Goal: Complete application form

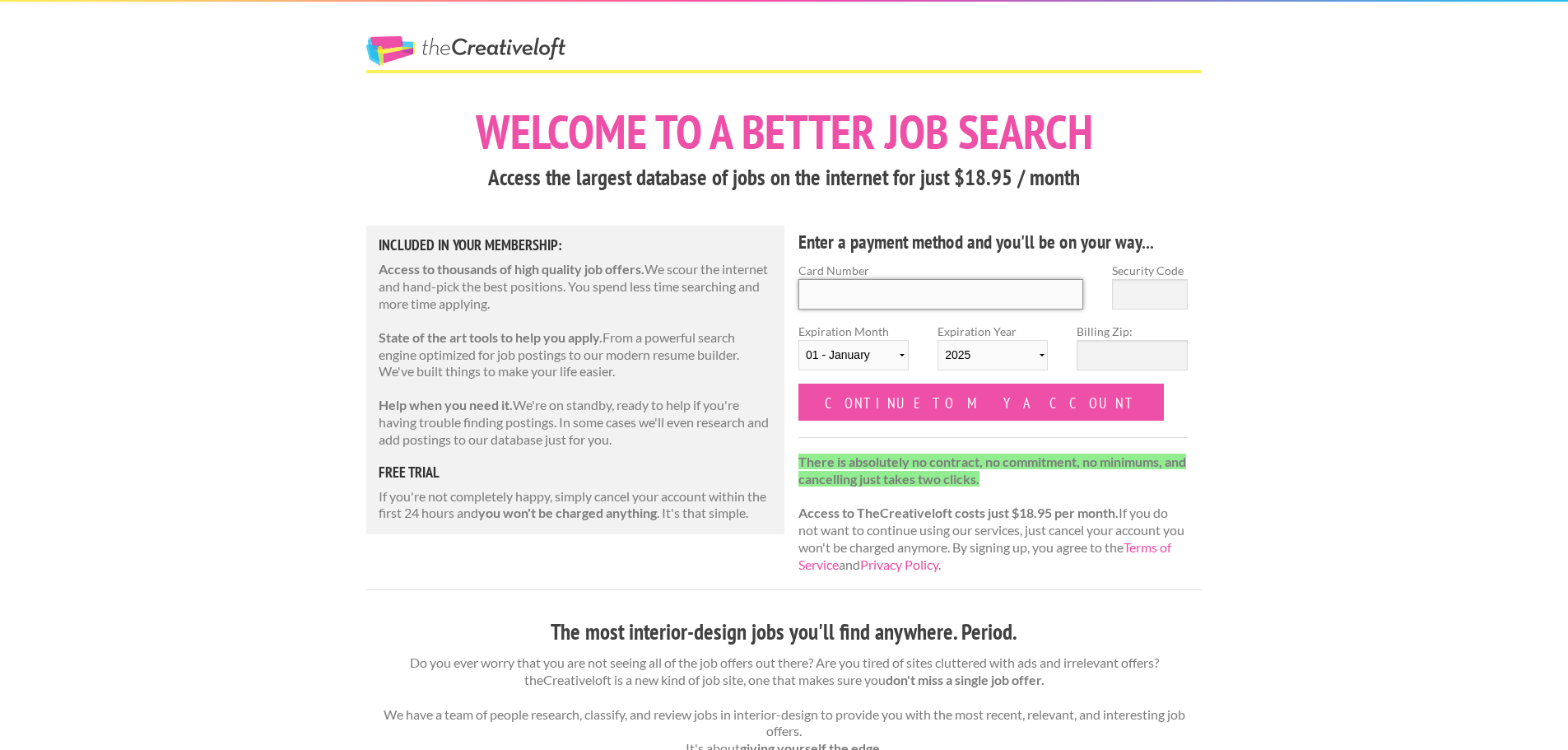
click at [863, 299] on input "Card Number" at bounding box center [940, 294] width 285 height 30
type input "4147202629430388"
select select "09"
select select "2028"
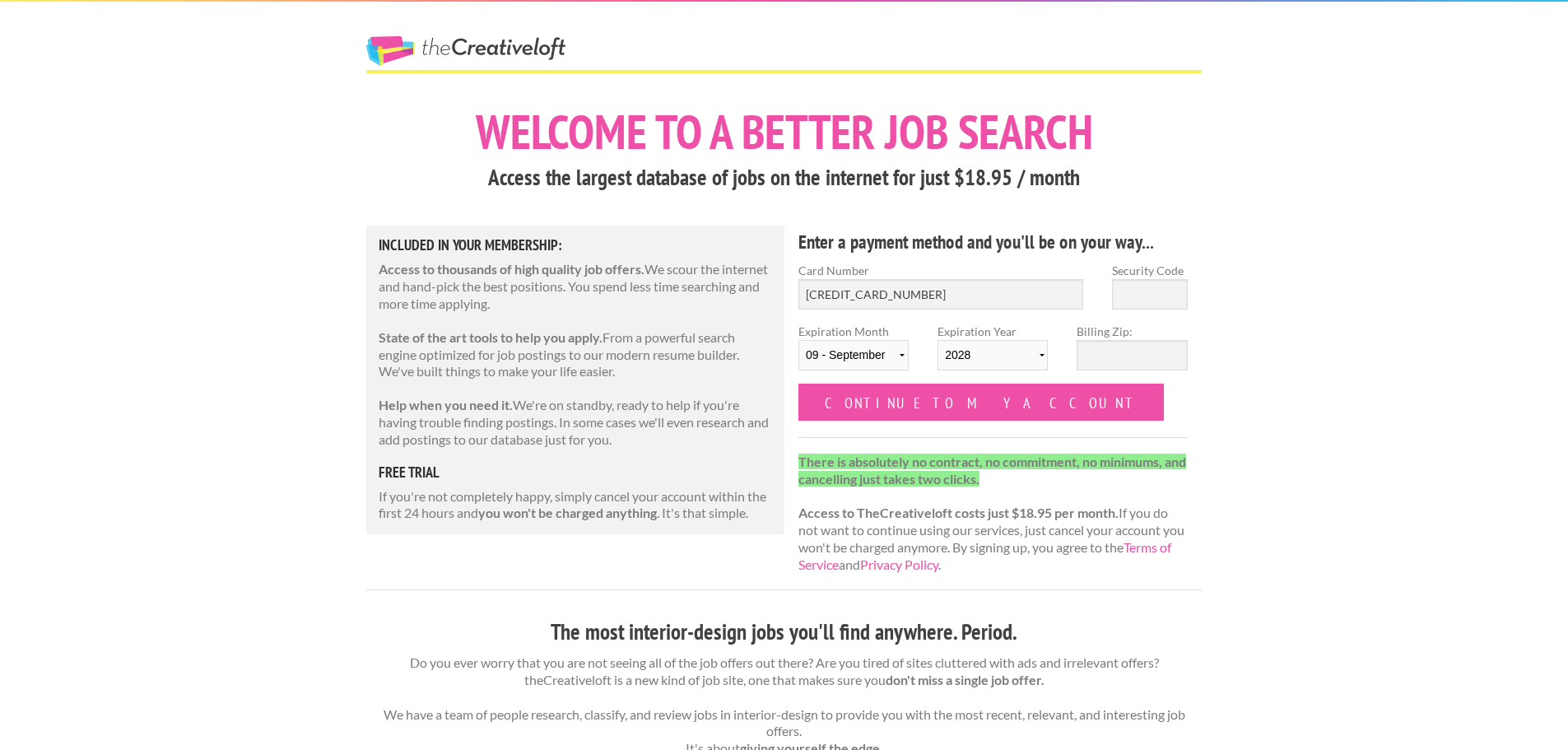
click at [1189, 293] on div "Security Code" at bounding box center [1149, 292] width 104 height 61
click at [1183, 292] on input "Security Code" at bounding box center [1149, 294] width 76 height 30
type input "137"
click at [1121, 359] on input "Billing Zip:" at bounding box center [1132, 355] width 111 height 30
type input "79364"
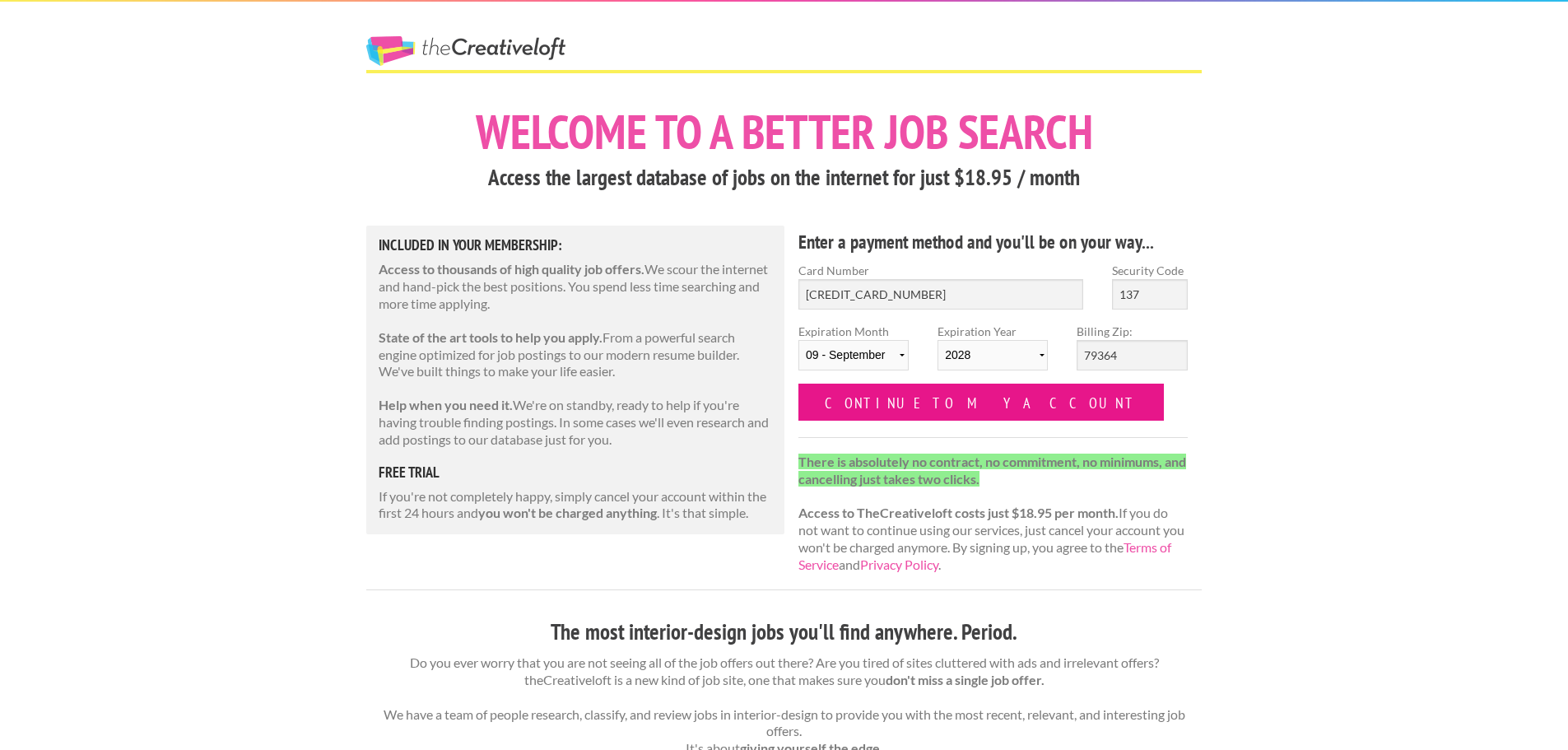
click at [937, 399] on input "Continue to my account" at bounding box center [980, 401] width 365 height 37
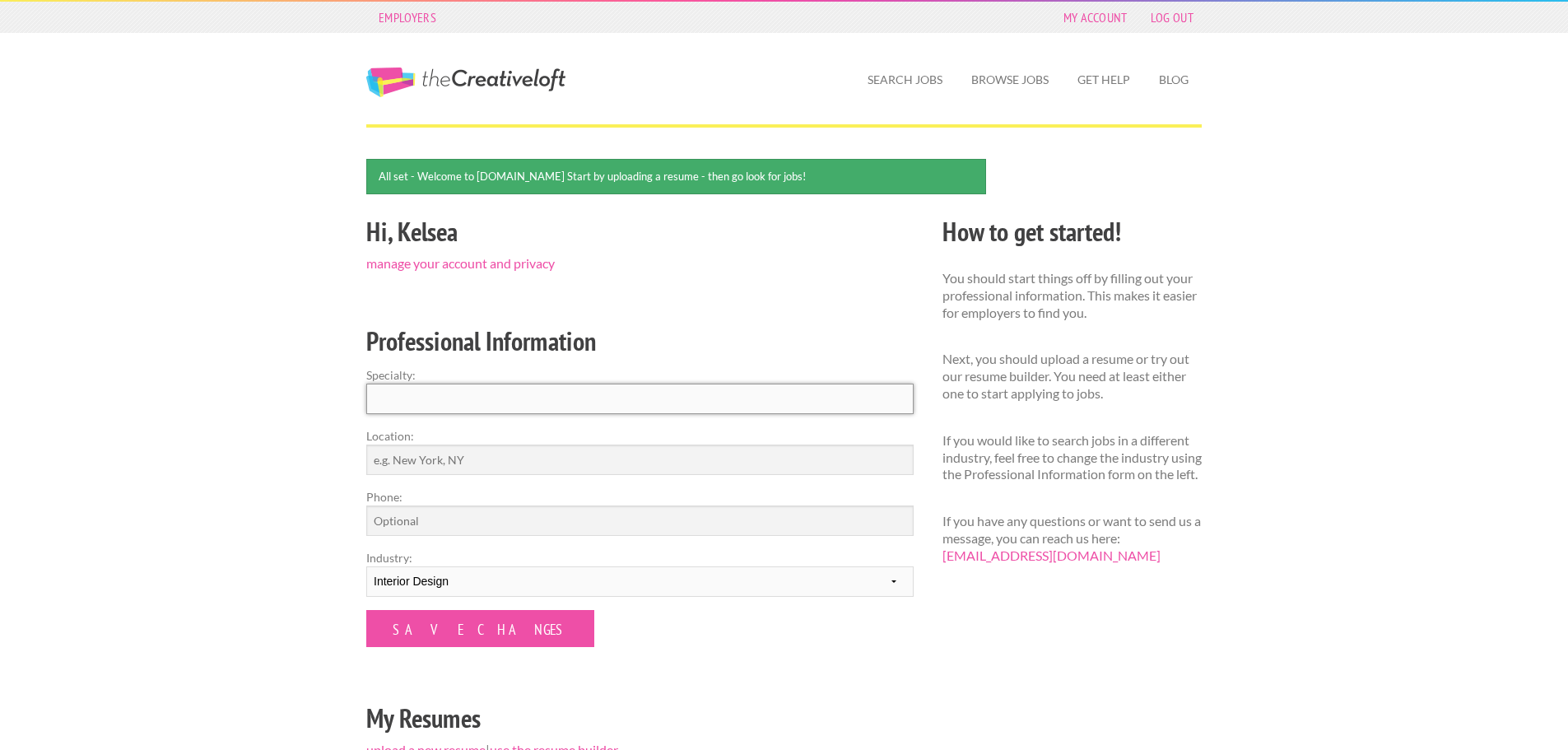
click at [493, 408] on input "Specialty:" at bounding box center [639, 398] width 547 height 30
type input "Fashion Design"
click at [444, 457] on input "Location:" at bounding box center [639, 460] width 547 height 30
type input "[GEOGRAPHIC_DATA], [US_STATE]"
click at [425, 519] on input "Phone:" at bounding box center [639, 521] width 547 height 30
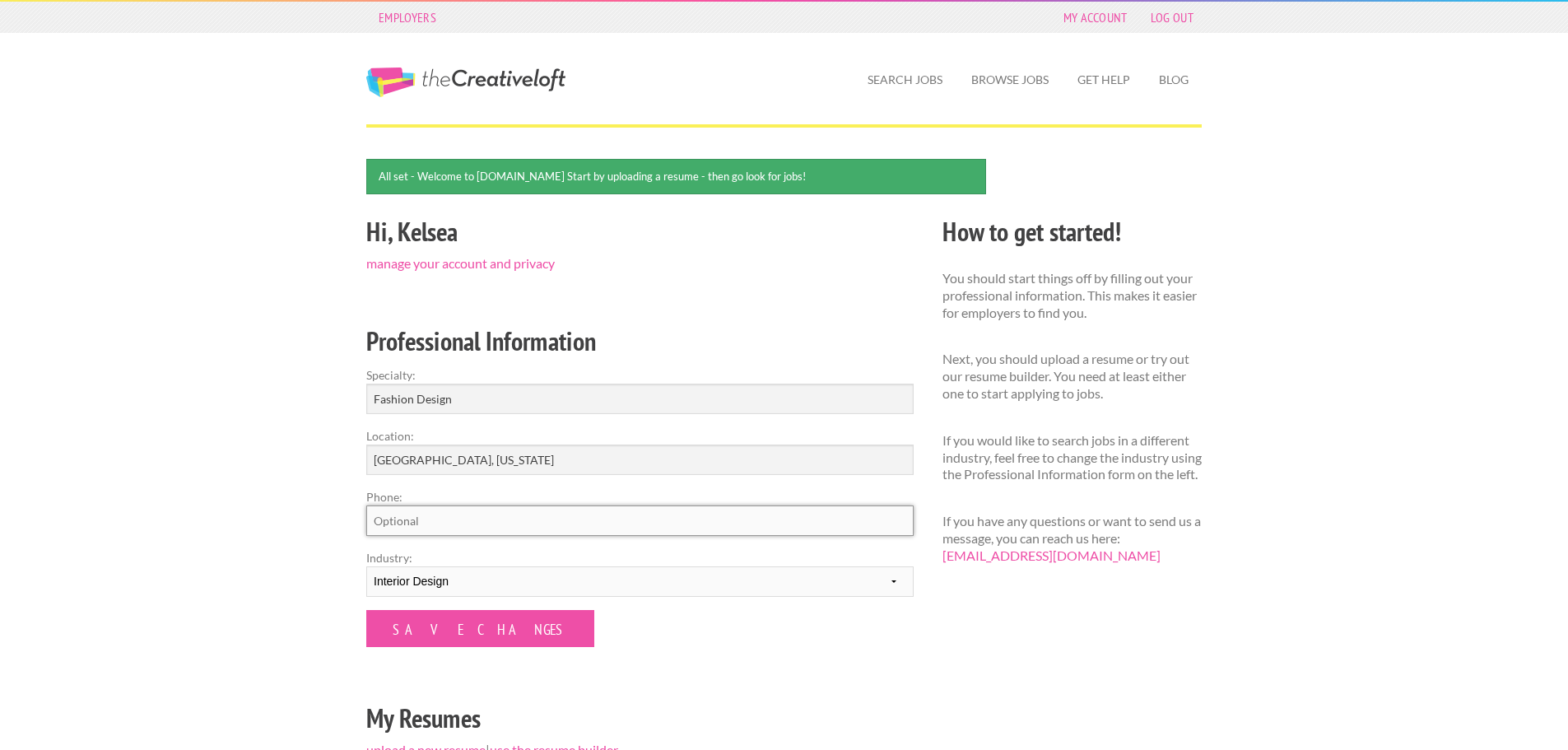
type input "8067818514"
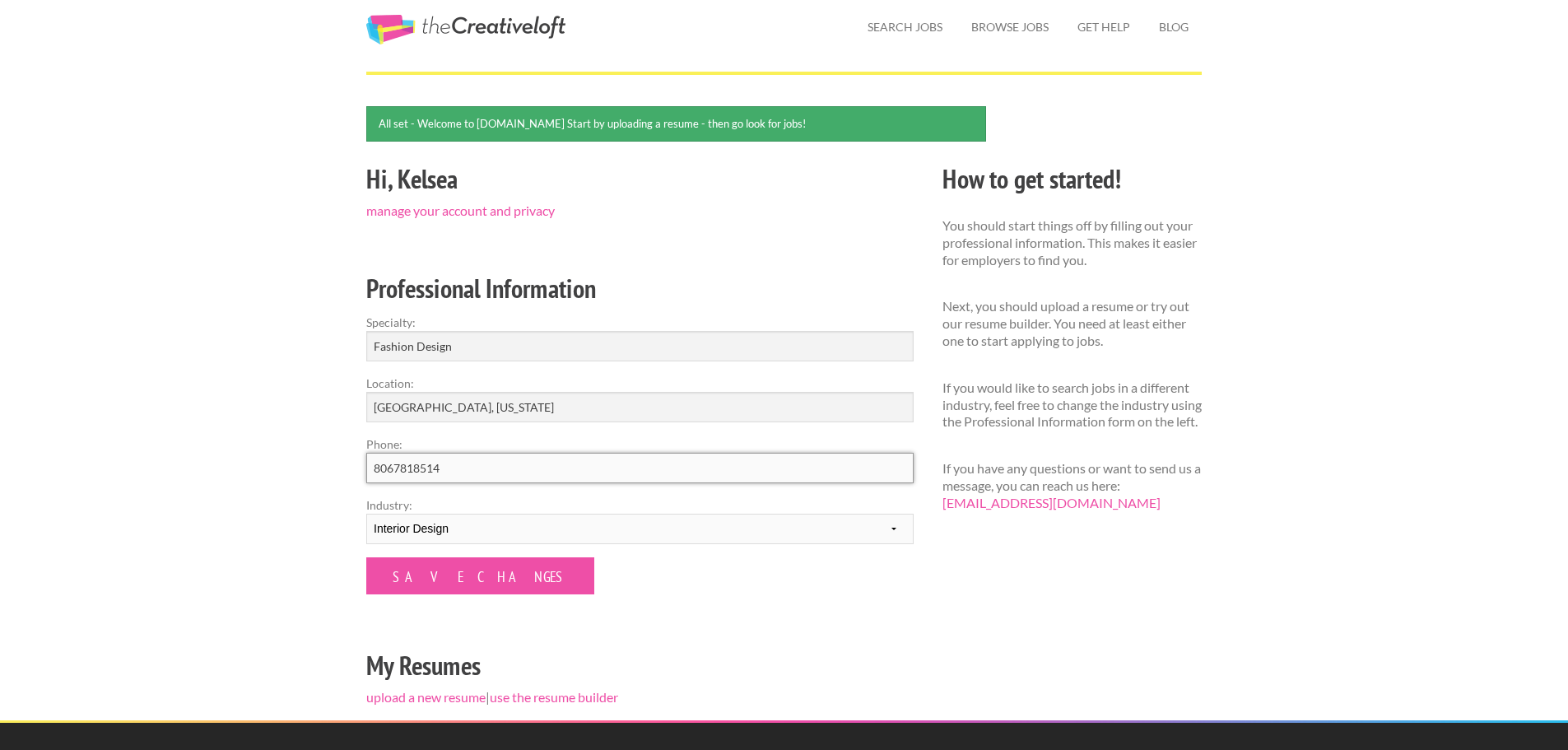
scroll to position [82, 0]
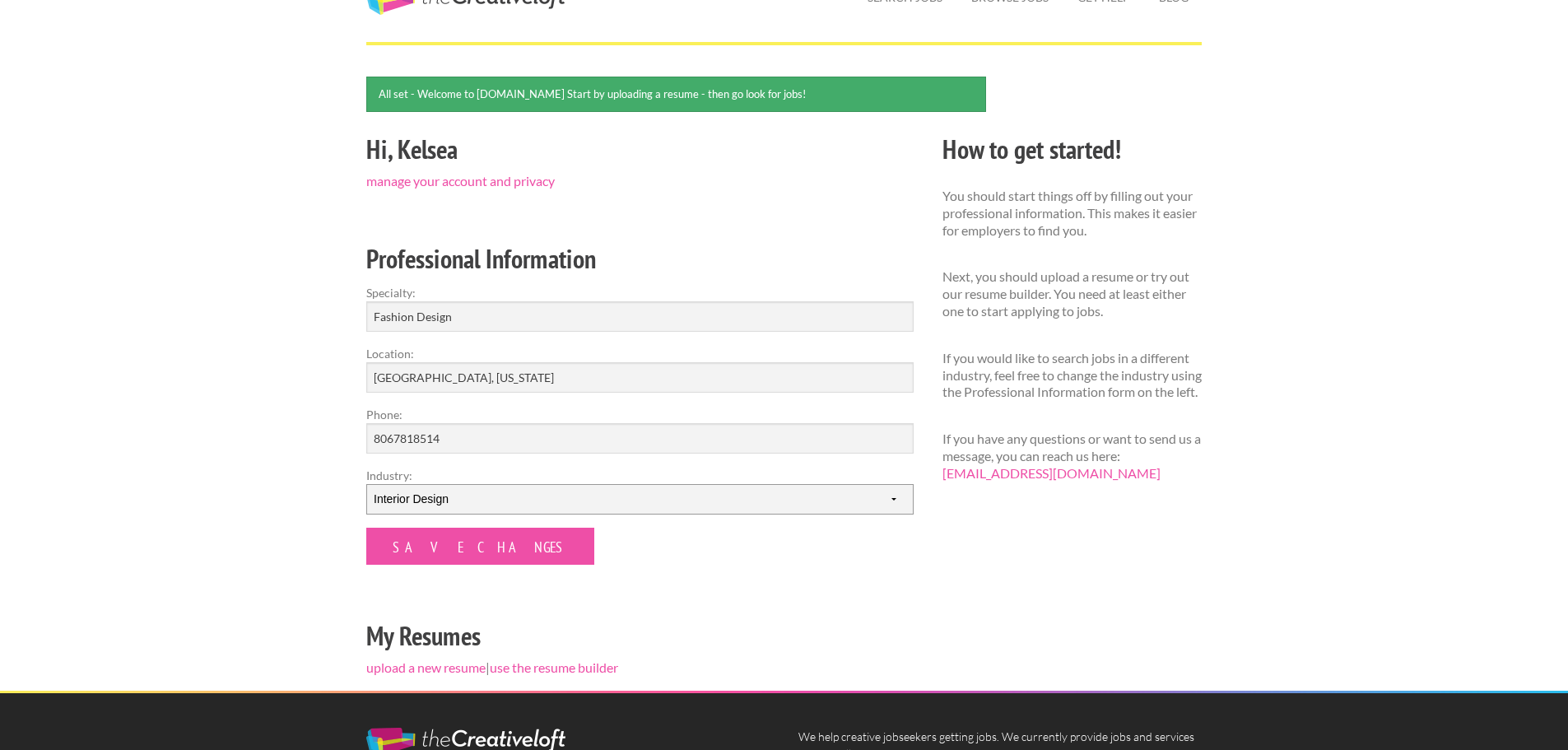
click at [793, 489] on select "--------- Fashion Interior Design Photography Event Planning Entertainment Musi…" at bounding box center [639, 499] width 547 height 30
select select "1"
click at [366, 484] on select "--------- Fashion Interior Design Photography Event Planning Entertainment Musi…" at bounding box center [639, 499] width 547 height 30
click at [469, 547] on input "Save Changes" at bounding box center [480, 546] width 228 height 37
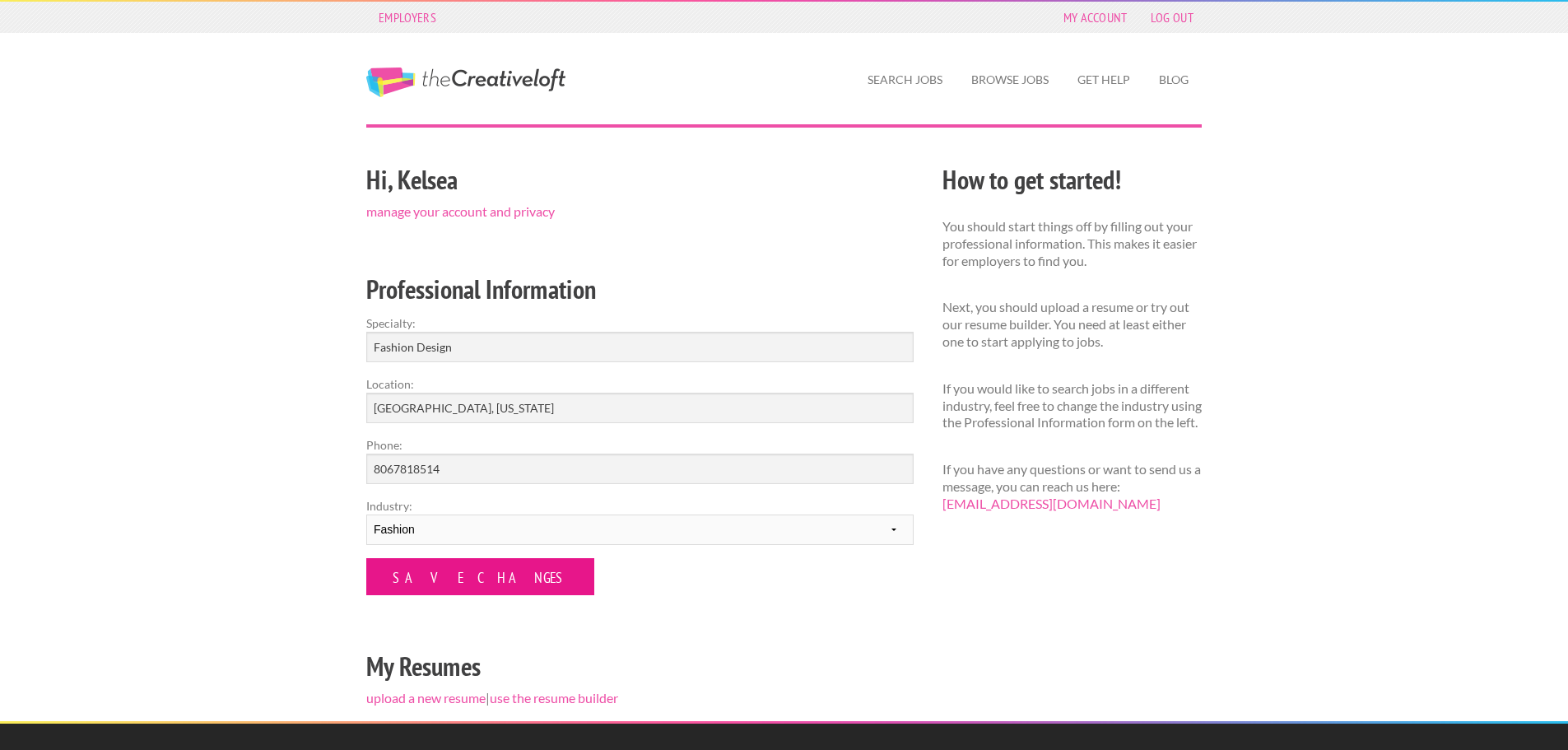
click at [448, 583] on input "Save Changes" at bounding box center [480, 576] width 228 height 37
